Goal: Information Seeking & Learning: Learn about a topic

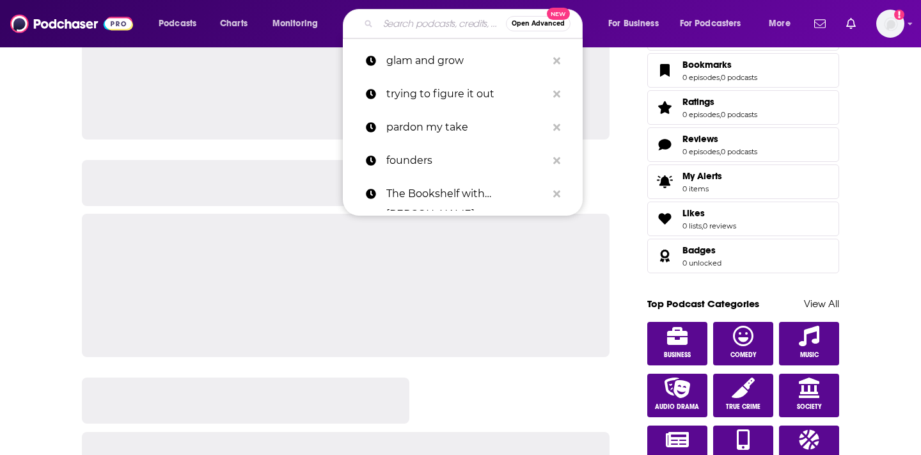
click at [445, 17] on input "Search podcasts, credits, & more..." at bounding box center [442, 23] width 128 height 20
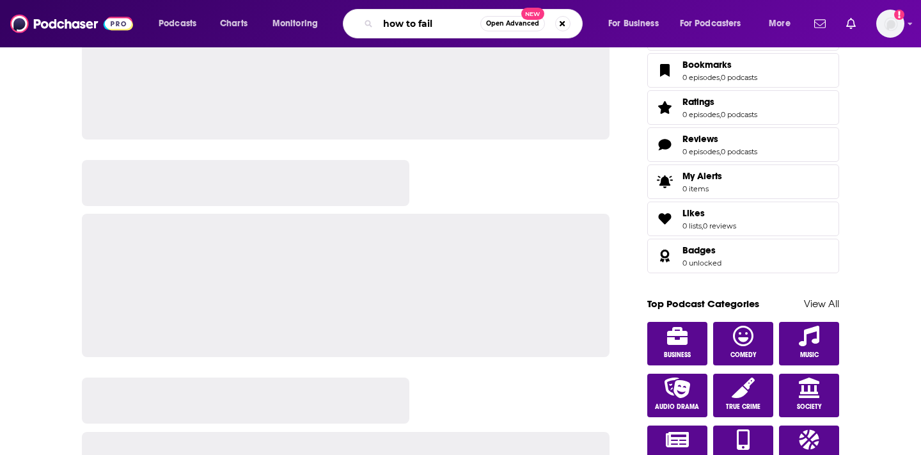
type input "how to fail"
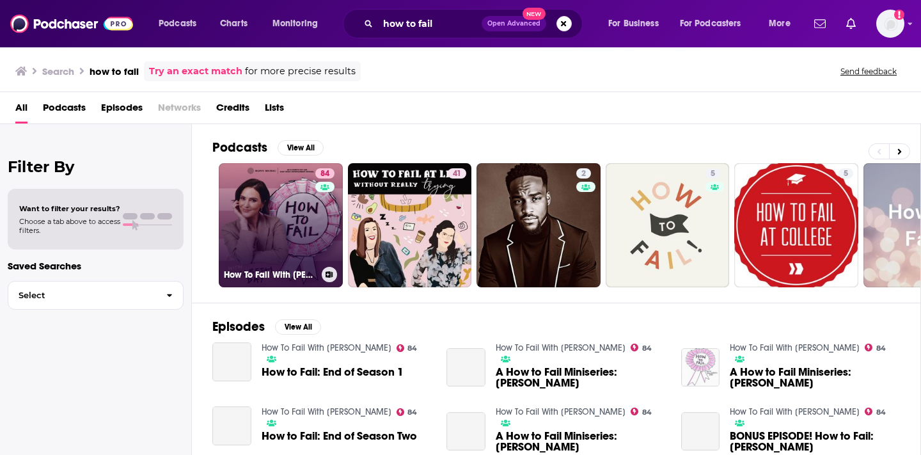
click at [268, 210] on link "84 How To Fail With [PERSON_NAME]" at bounding box center [281, 225] width 124 height 124
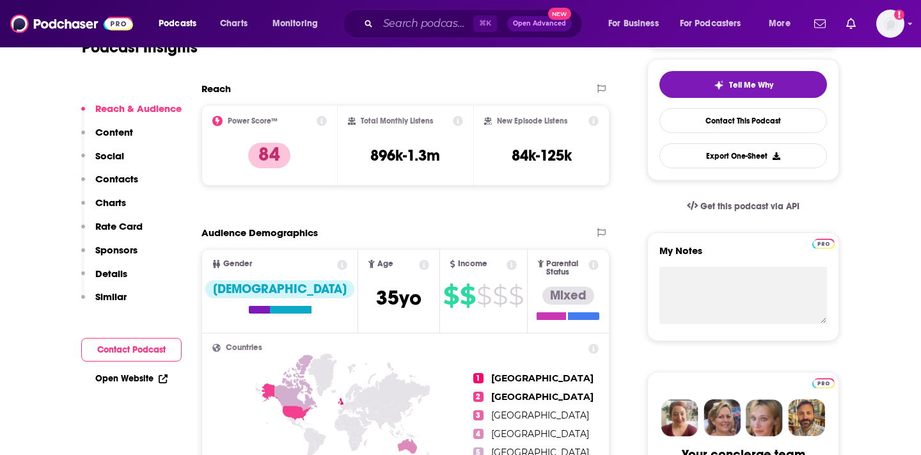
scroll to position [352, 0]
